Goal: Task Accomplishment & Management: Manage account settings

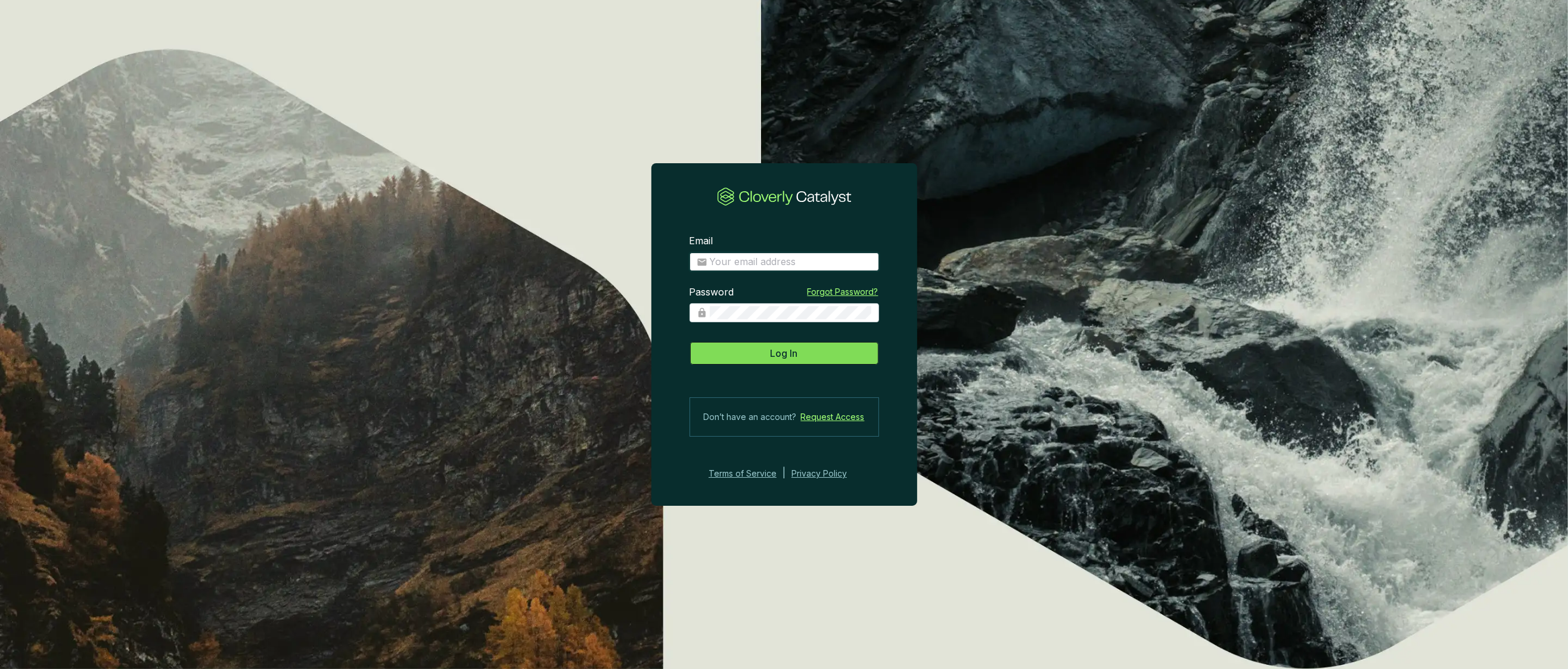
type input "[PERSON_NAME][EMAIL_ADDRESS][PERSON_NAME][DOMAIN_NAME]"
click at [798, 353] on span "Log In" at bounding box center [784, 353] width 27 height 14
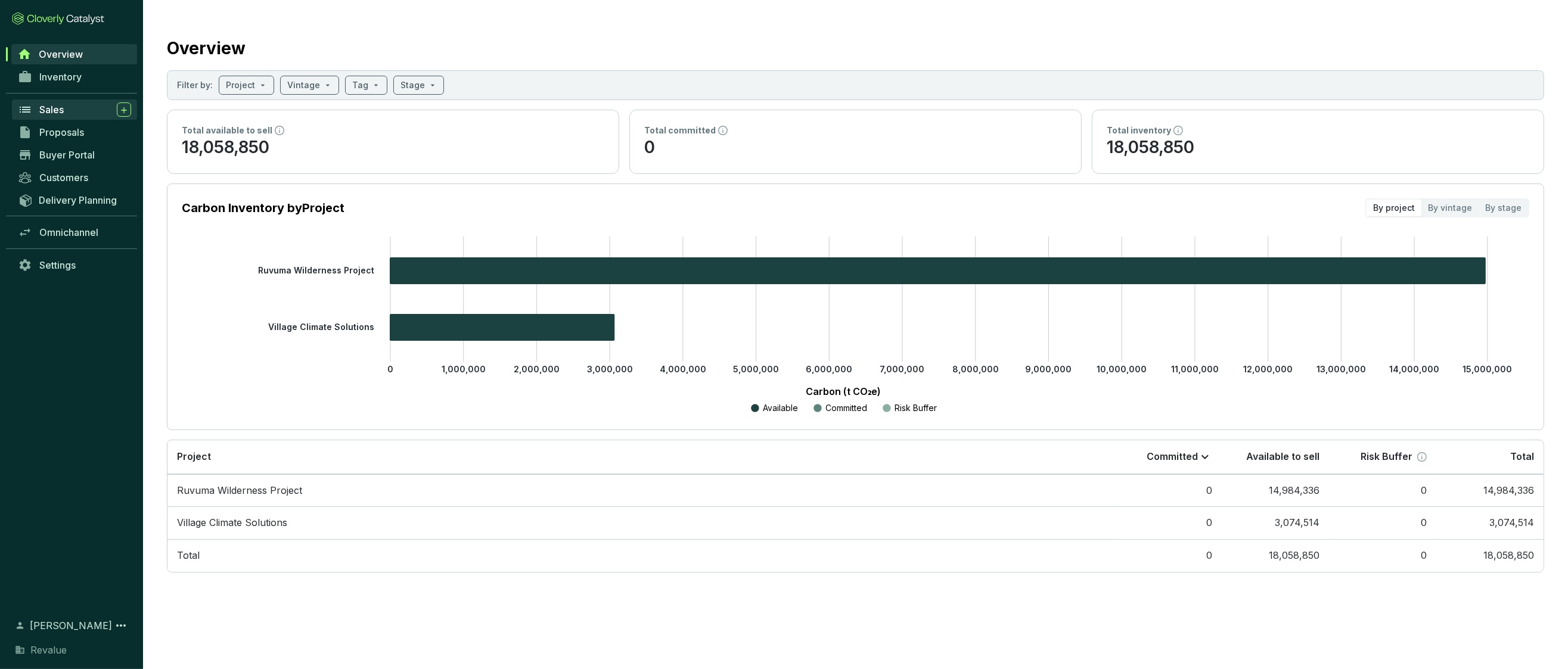
click at [52, 103] on span "Sales" at bounding box center [51, 109] width 24 height 12
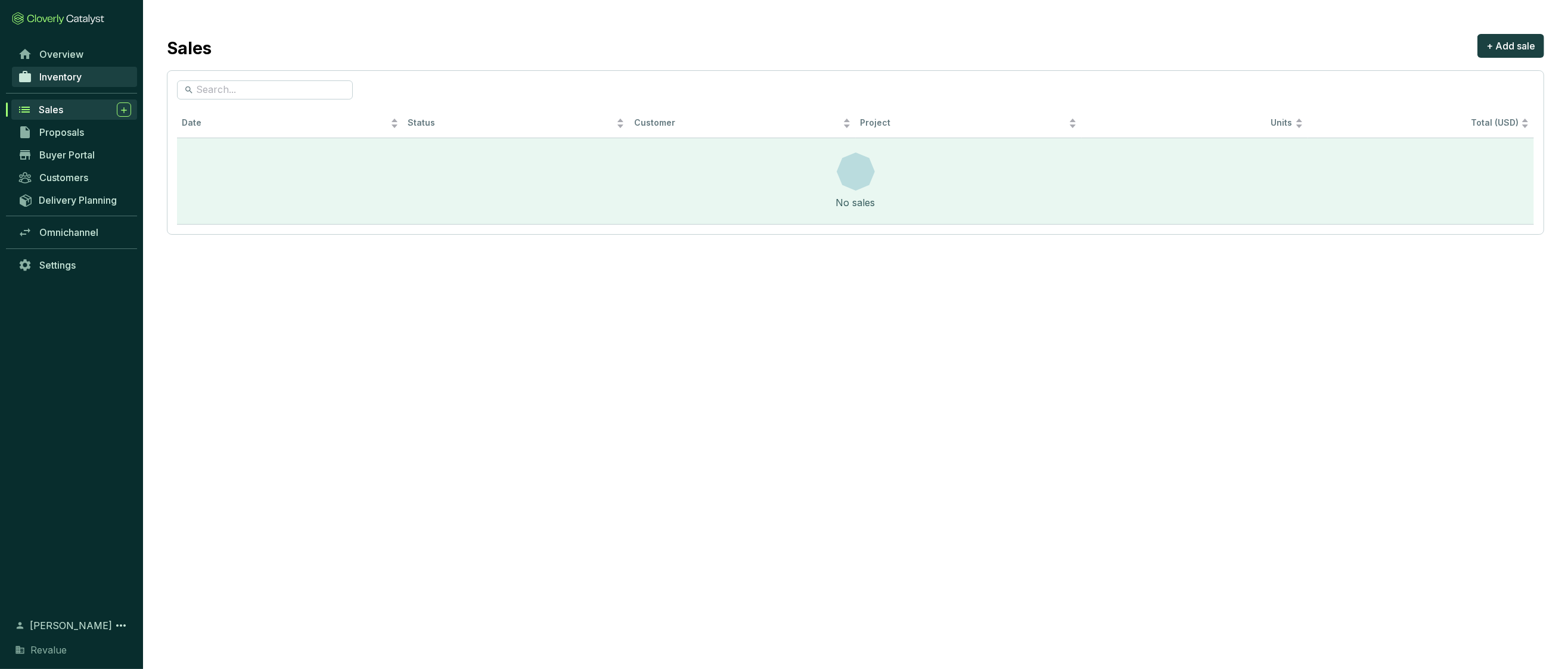
click at [72, 84] on link "Inventory" at bounding box center [74, 76] width 125 height 20
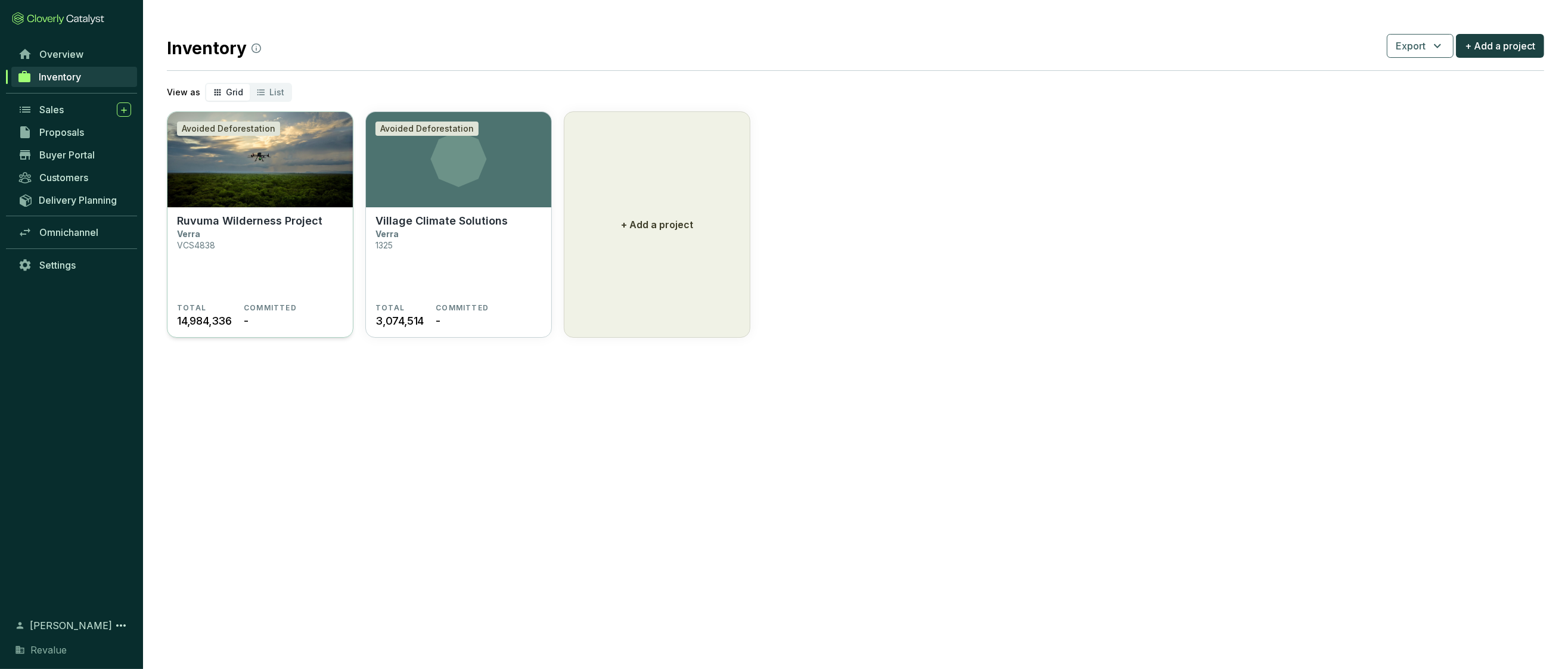
click at [308, 194] on img at bounding box center [260, 159] width 185 height 95
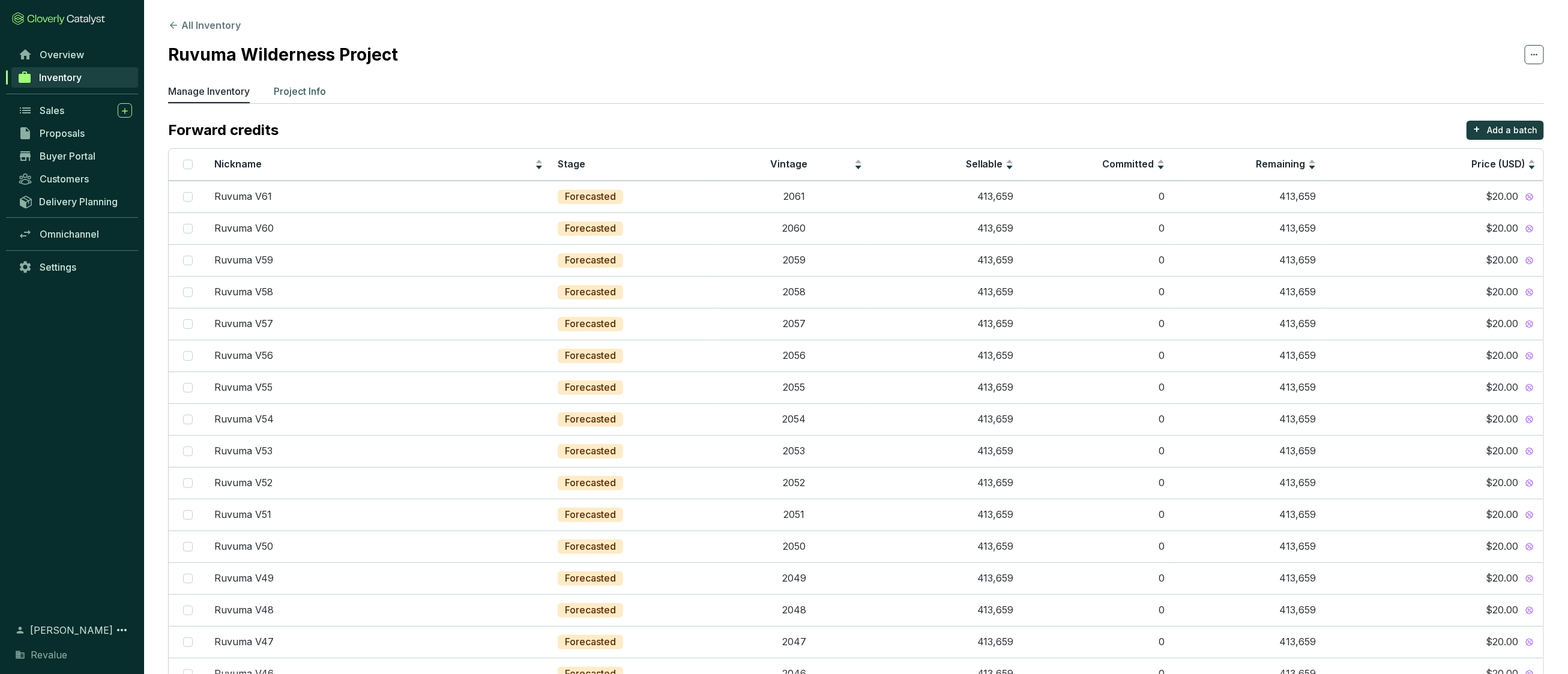
click at [295, 92] on p "Project Info" at bounding box center [300, 91] width 52 height 14
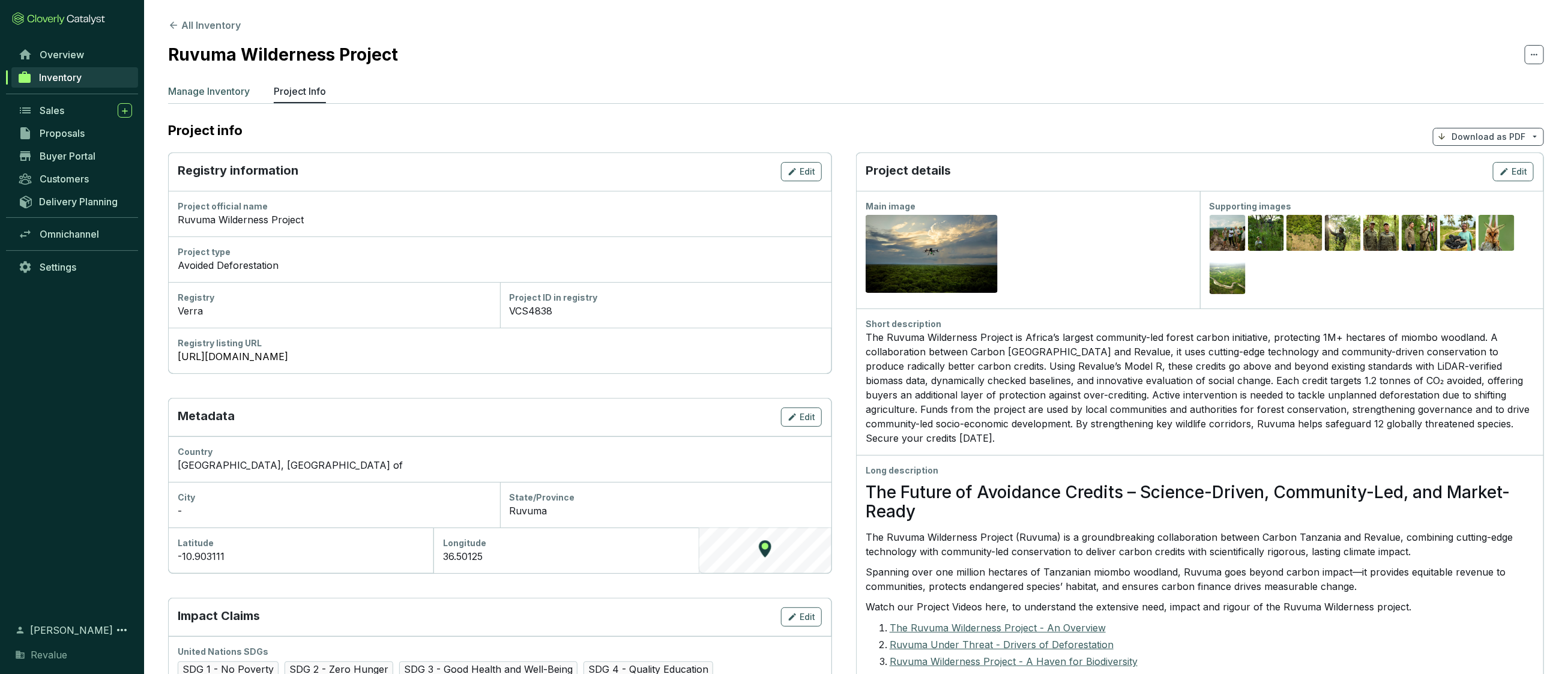
click at [202, 86] on p "Manage Inventory" at bounding box center [209, 91] width 82 height 14
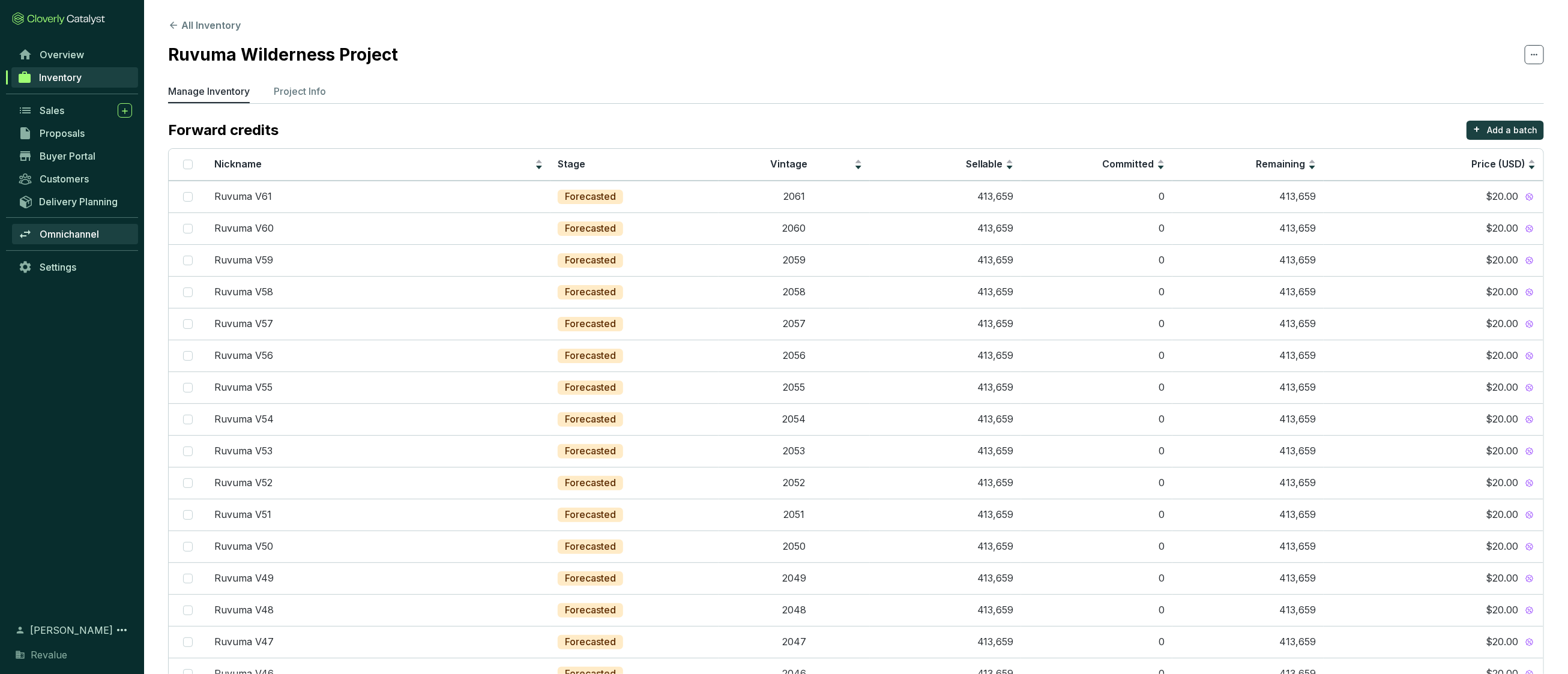
click at [36, 224] on link "Omnichannel" at bounding box center [74, 234] width 126 height 20
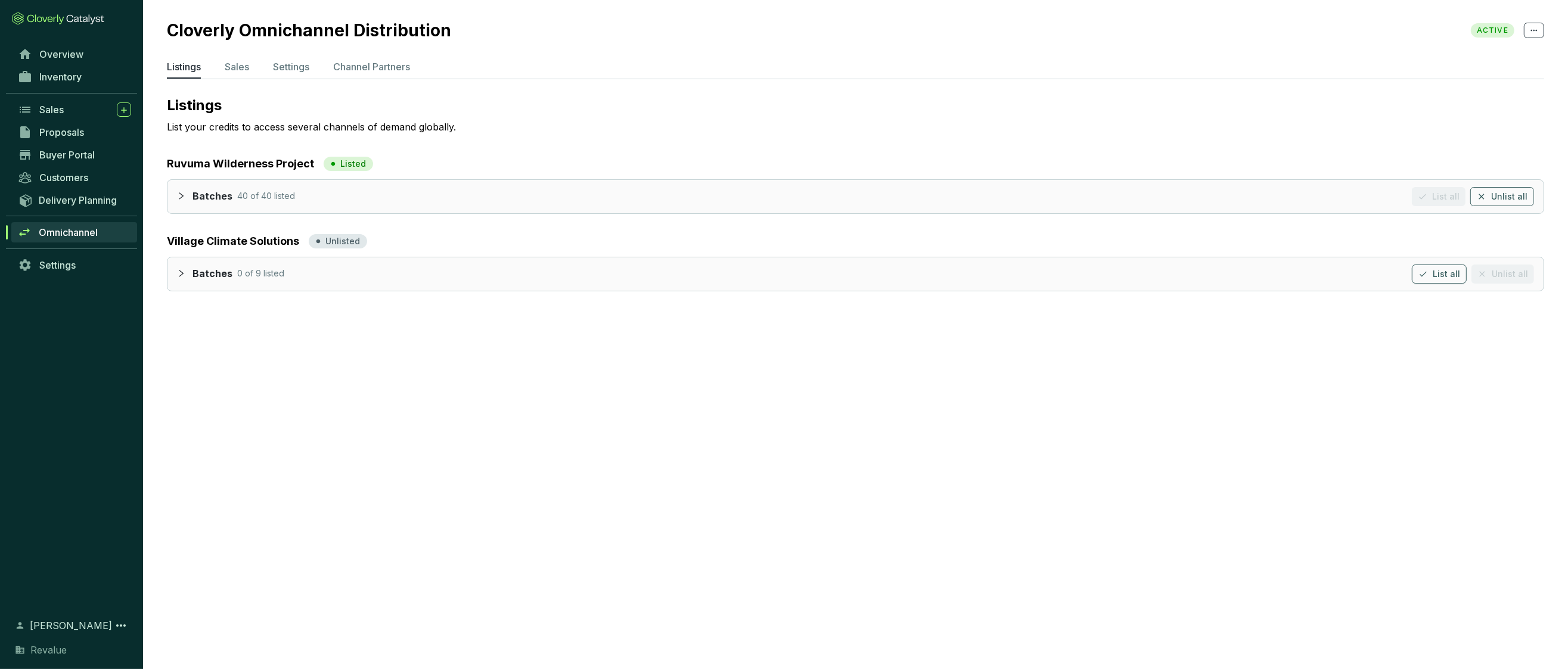
click at [187, 199] on div at bounding box center [185, 195] width 16 height 17
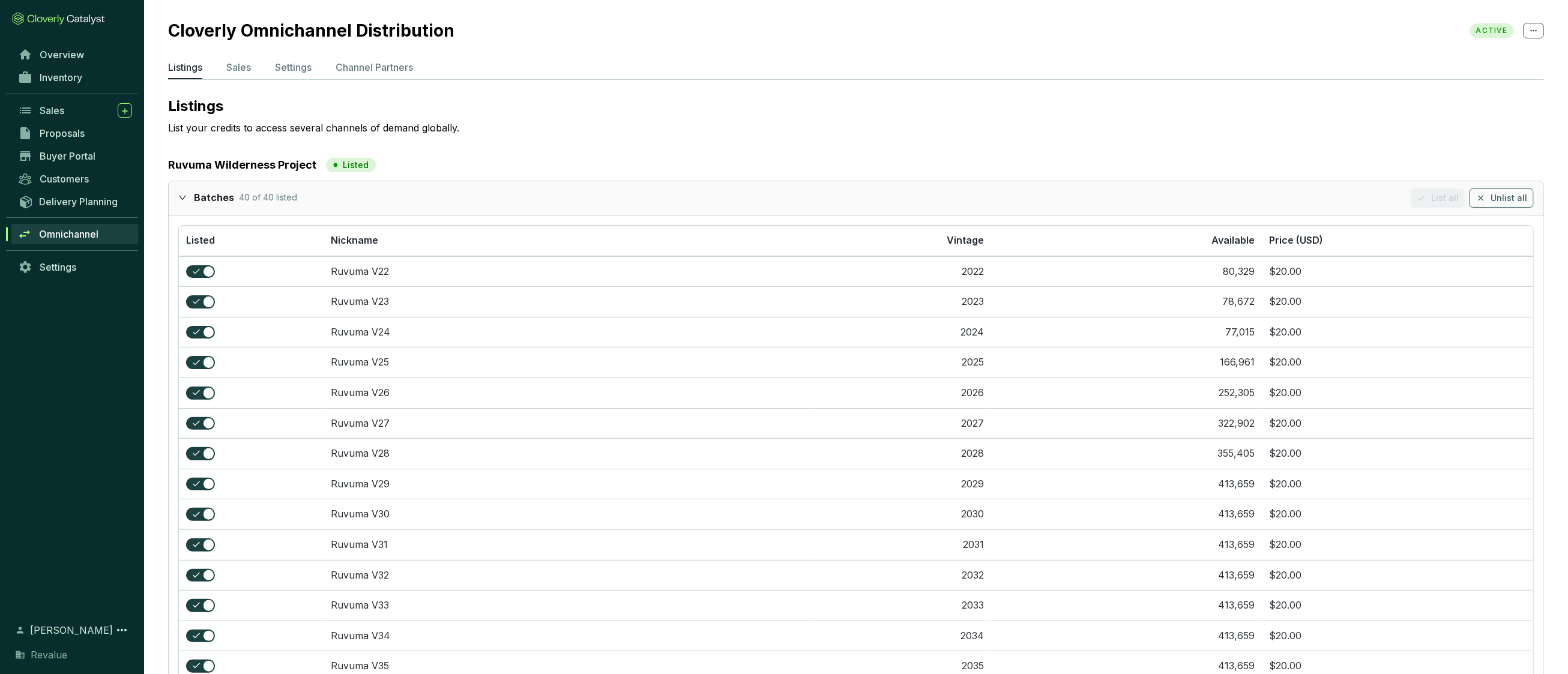
click at [175, 196] on div "Batches 40 of 40 listed List all Unlist all" at bounding box center [856, 198] width 1375 height 33
click at [184, 197] on icon "expanded" at bounding box center [182, 197] width 8 height 8
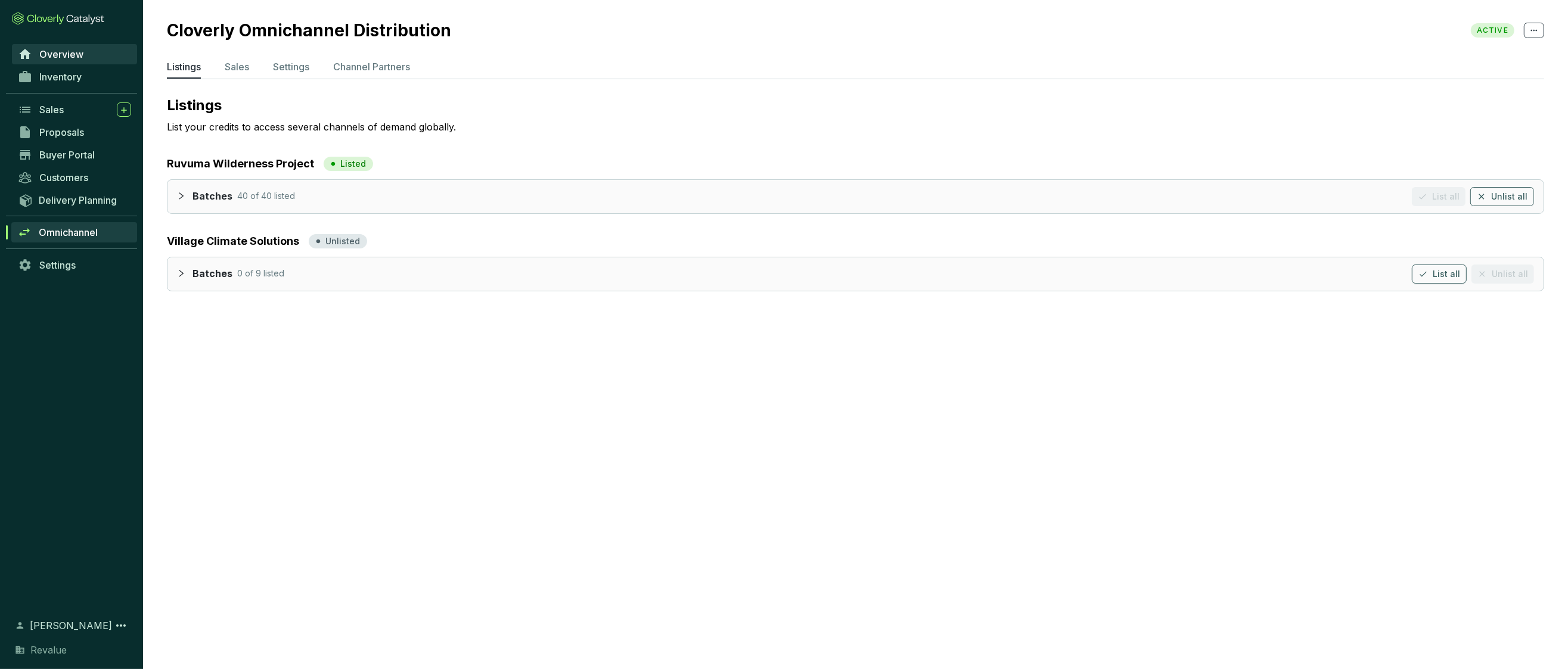
click at [66, 50] on span "Overview" at bounding box center [61, 54] width 44 height 12
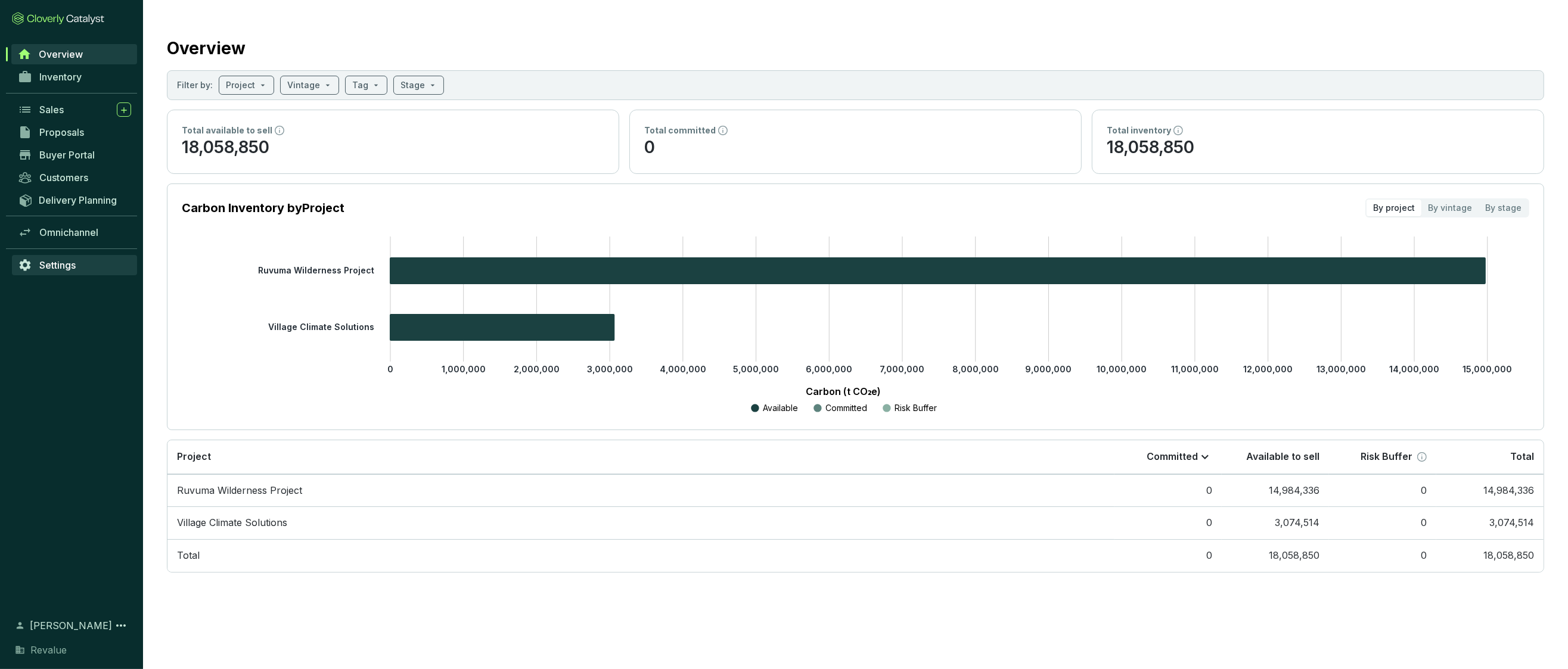
click at [74, 267] on span "Settings" at bounding box center [57, 265] width 36 height 12
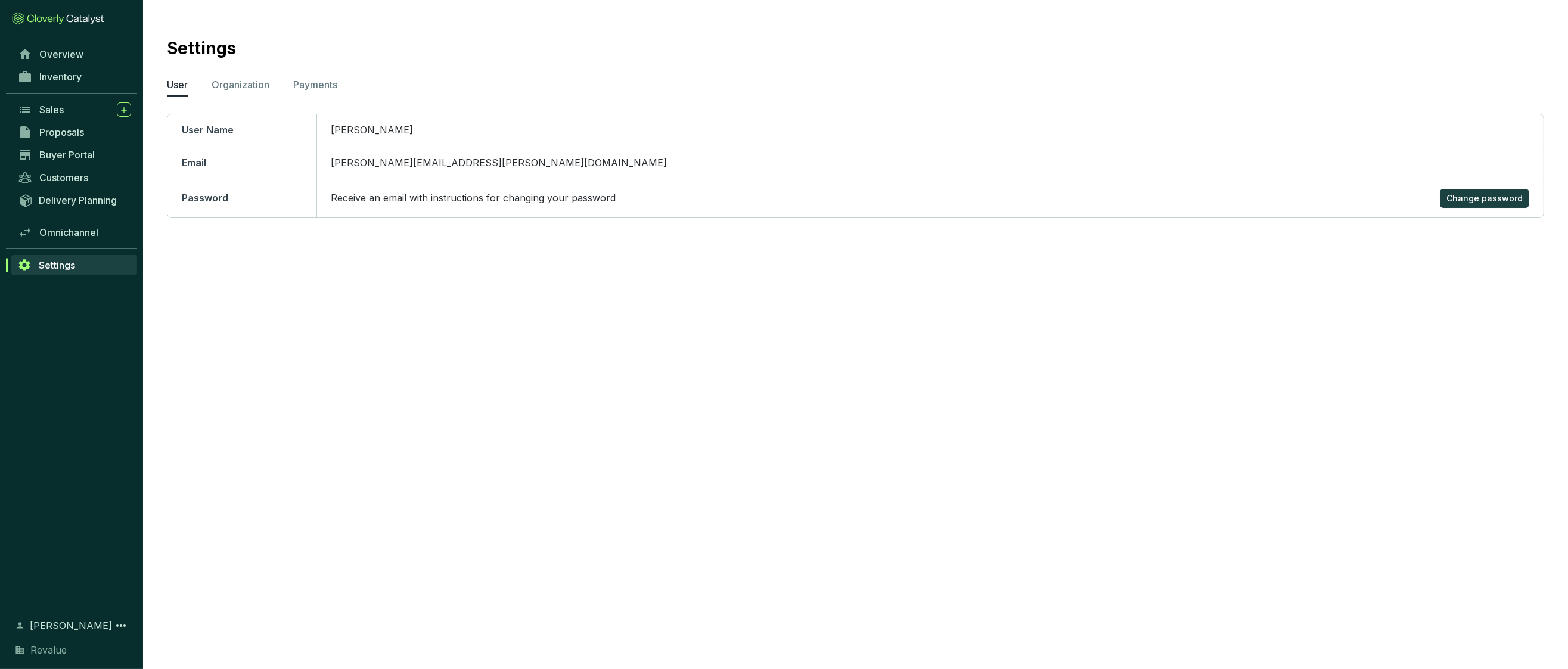
click at [533, 194] on p "Receive an email with instructions for changing your password" at bounding box center [474, 199] width 285 height 13
click at [1492, 198] on span "Change password" at bounding box center [1484, 199] width 76 height 12
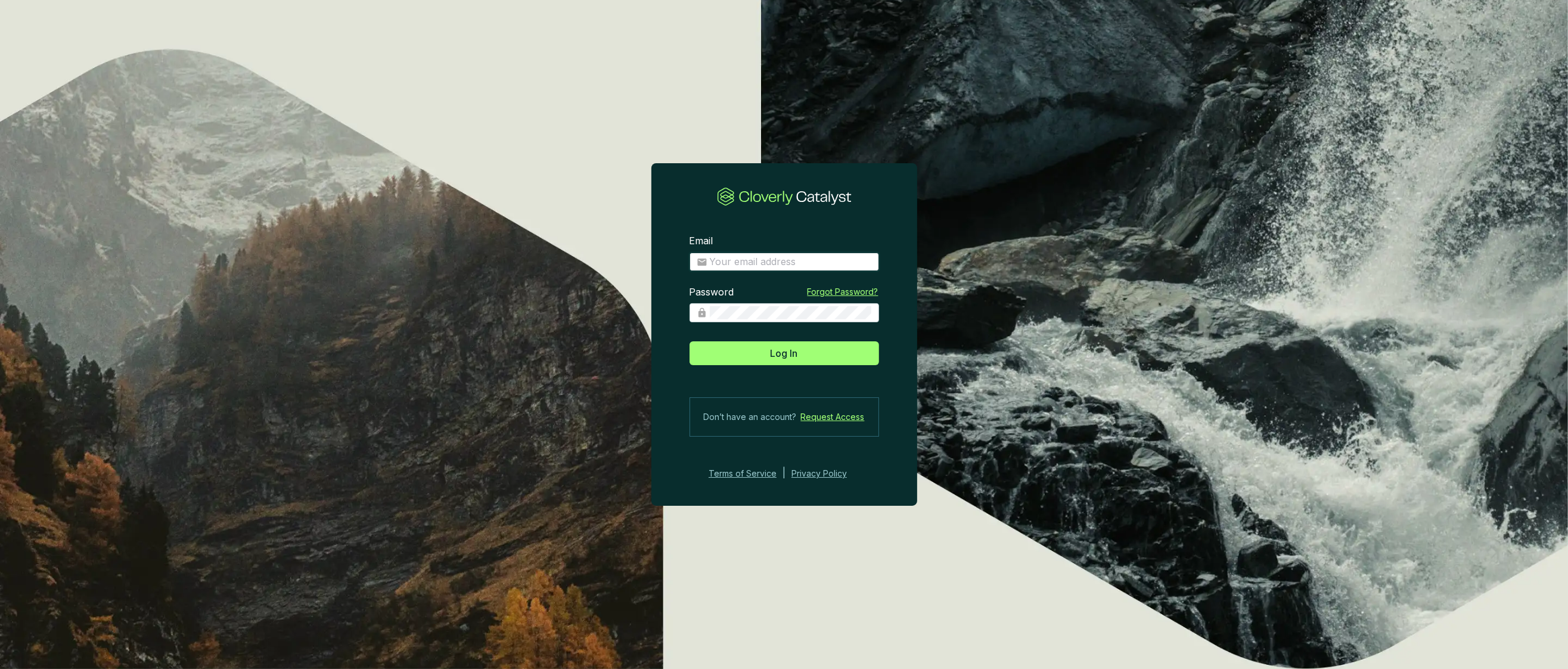
type input "[PERSON_NAME][EMAIL_ADDRESS][PERSON_NAME][DOMAIN_NAME]"
drag, startPoint x: 816, startPoint y: 264, endPoint x: 689, endPoint y: 260, distance: 127.1
click at [690, 260] on span "[PERSON_NAME][EMAIL_ADDRESS][PERSON_NAME][DOMAIN_NAME]" at bounding box center [784, 262] width 190 height 19
drag, startPoint x: 742, startPoint y: 252, endPoint x: 677, endPoint y: 247, distance: 65.2
click at [677, 247] on section "Email anna.weston@revalue.earth Password Forgot Password? Log In Don’t have an …" at bounding box center [784, 357] width 266 height 284
